Goal: Task Accomplishment & Management: Manage account settings

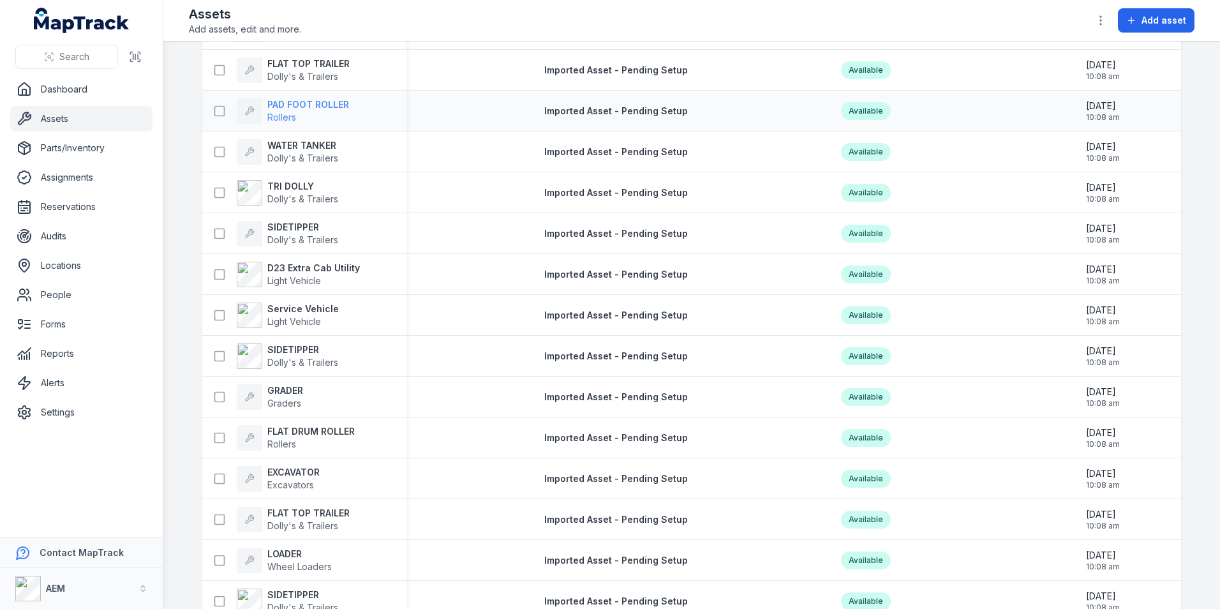
scroll to position [2347, 0]
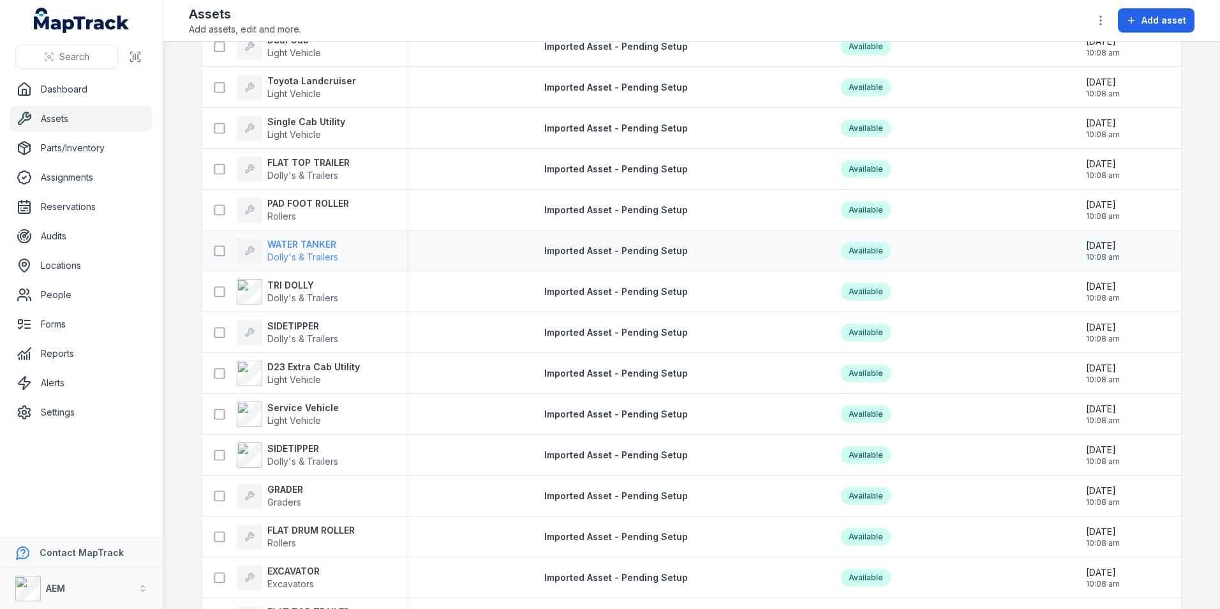
click at [321, 248] on strong "WATER TANKER" at bounding box center [302, 244] width 71 height 13
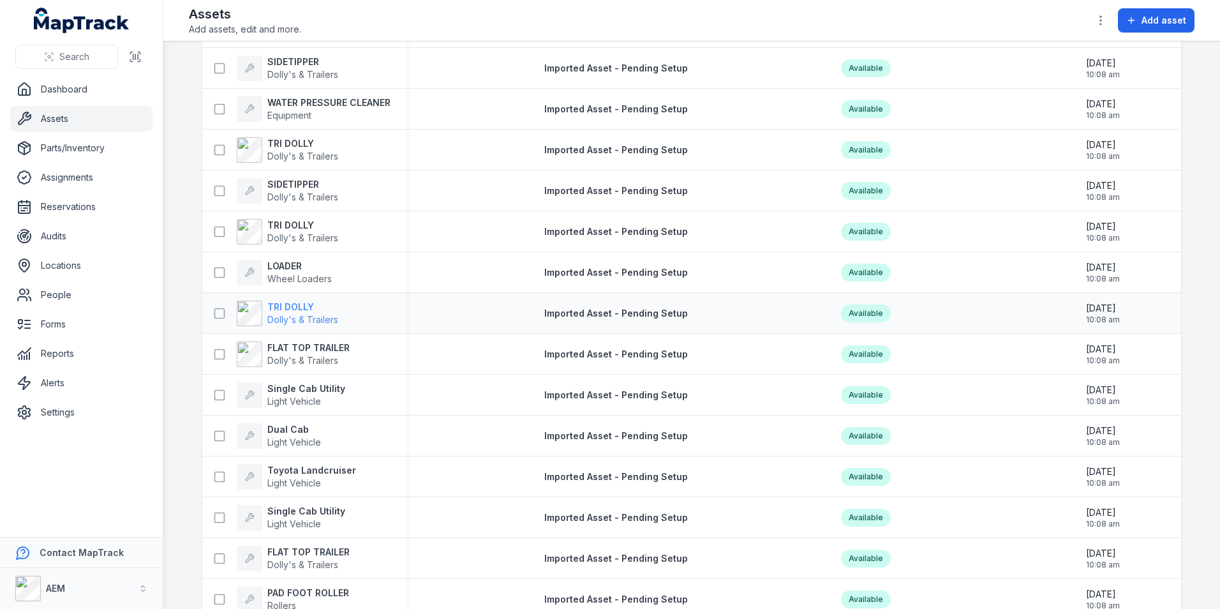
scroll to position [1978, 0]
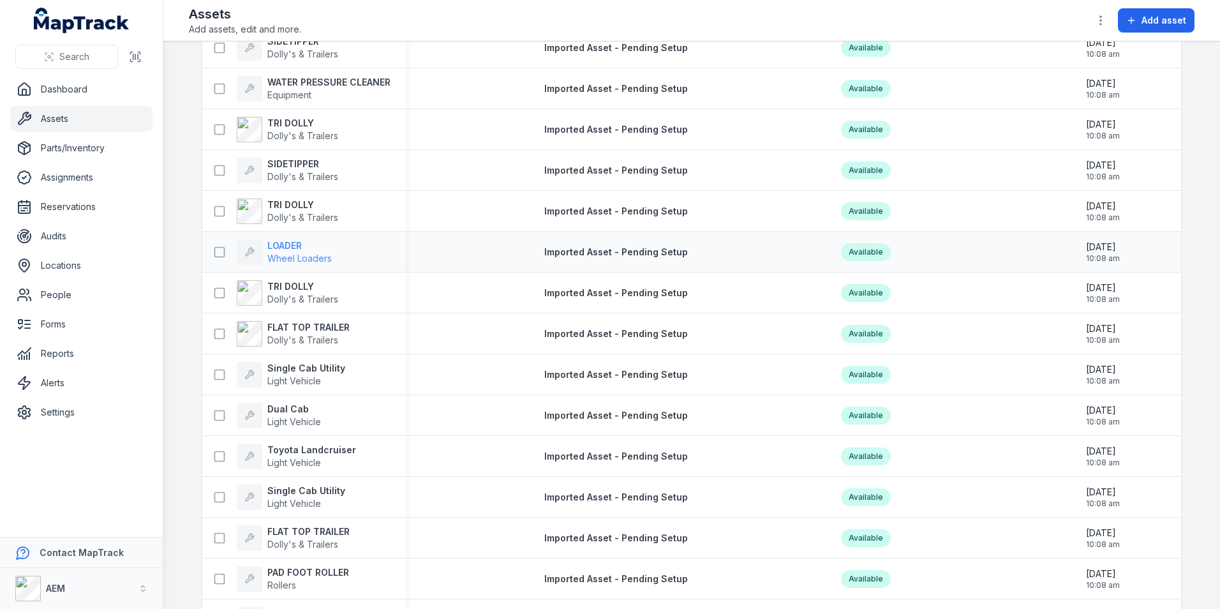
click at [276, 252] on span "Wheel Loaders" at bounding box center [299, 258] width 64 height 13
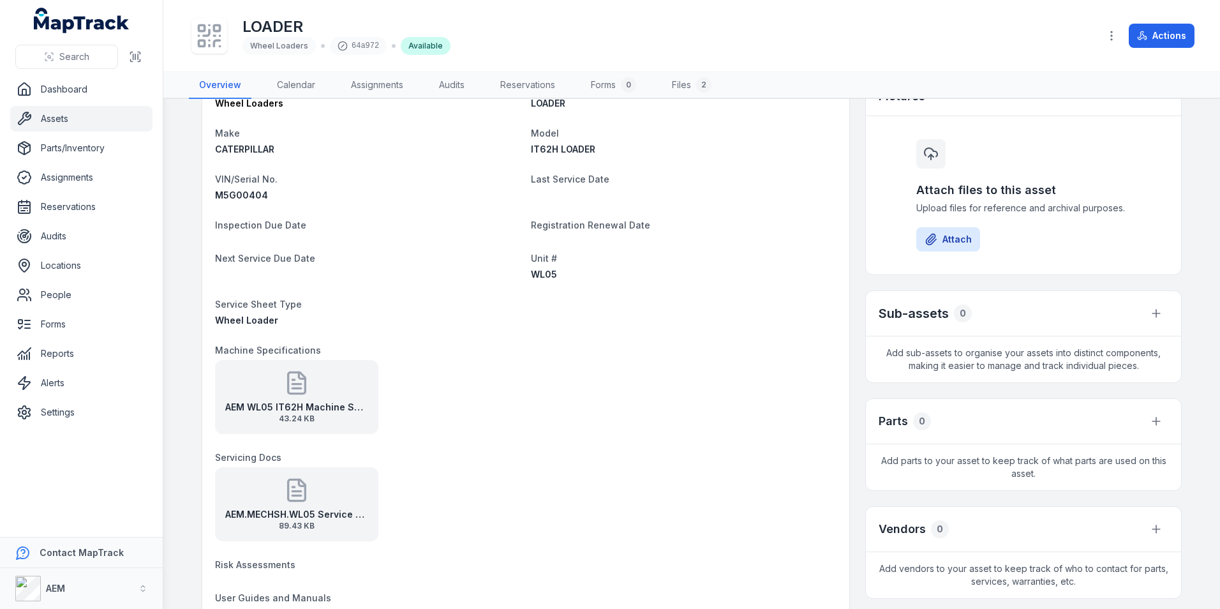
scroll to position [255, 0]
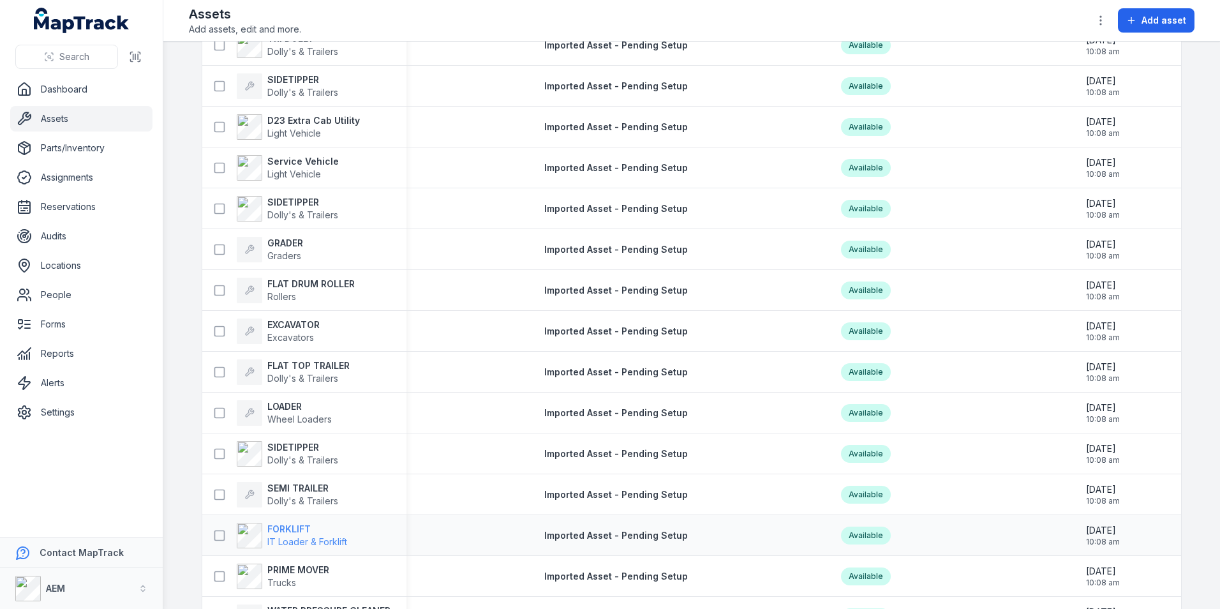
scroll to position [2616, 0]
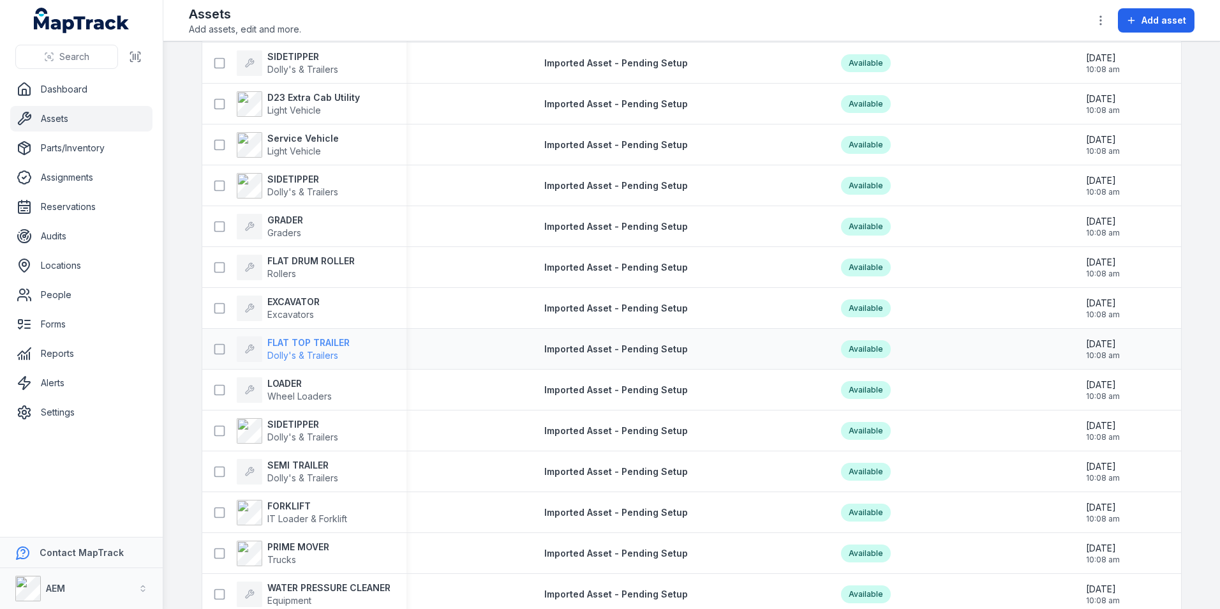
click at [313, 350] on span "Dolly's & Trailers" at bounding box center [302, 355] width 71 height 11
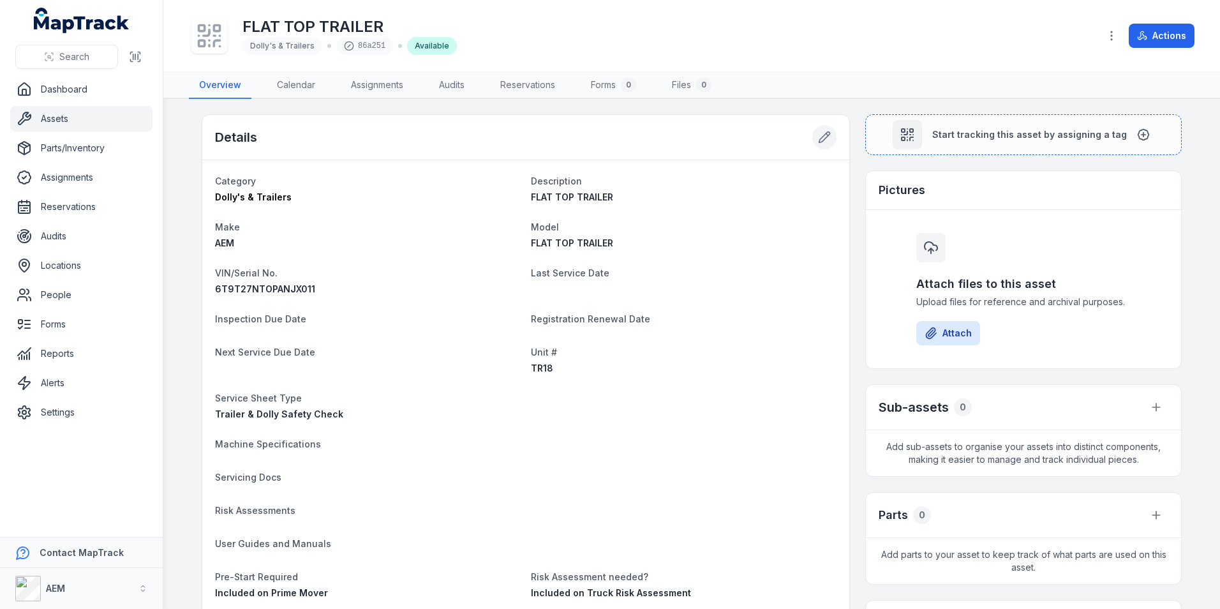
click at [829, 137] on button at bounding box center [824, 137] width 24 height 24
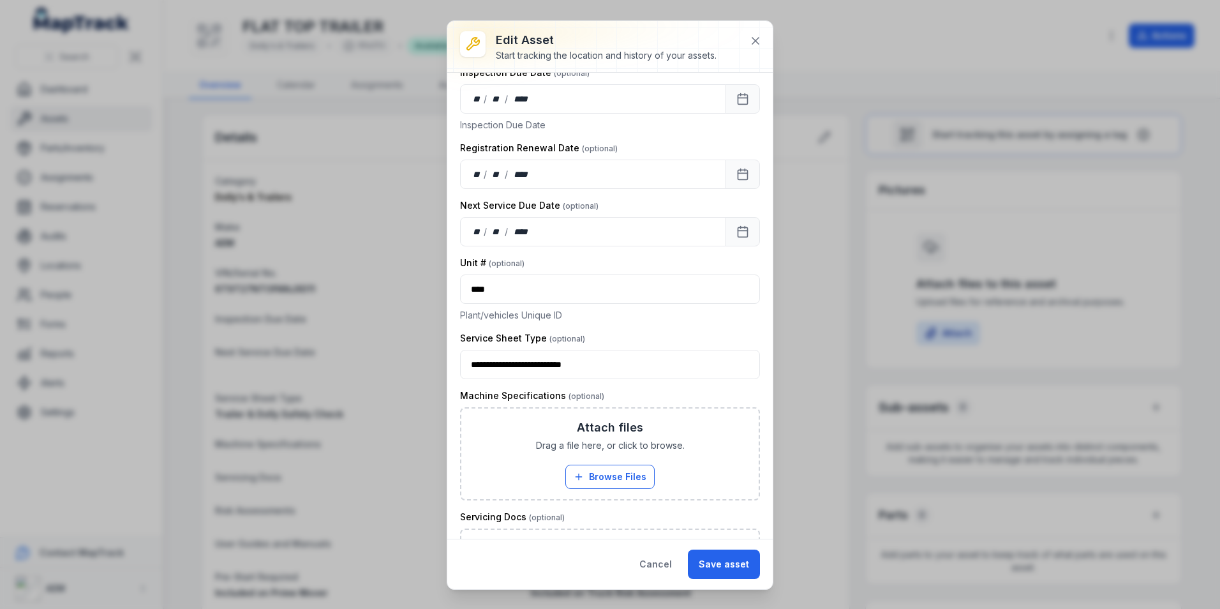
scroll to position [638, 0]
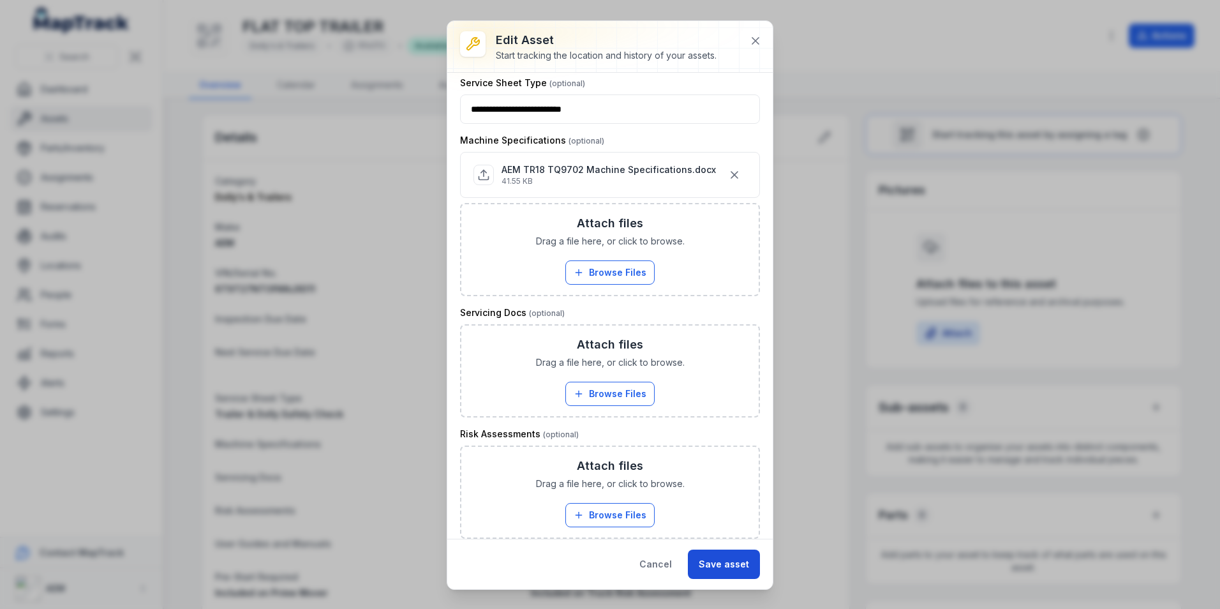
click at [729, 560] on button "Save asset" at bounding box center [724, 563] width 72 height 29
